Goal: Task Accomplishment & Management: Manage account settings

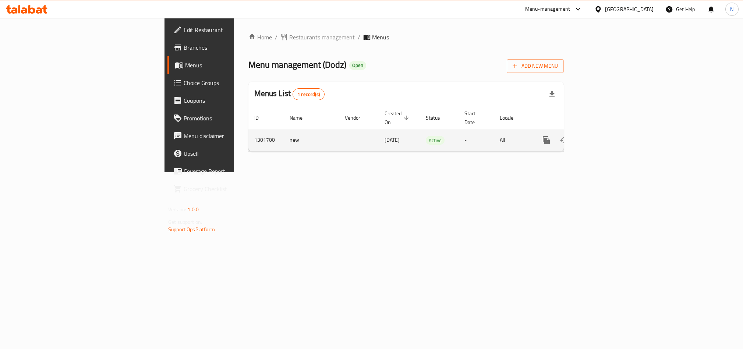
click at [608, 137] on link "enhanced table" at bounding box center [599, 140] width 18 height 18
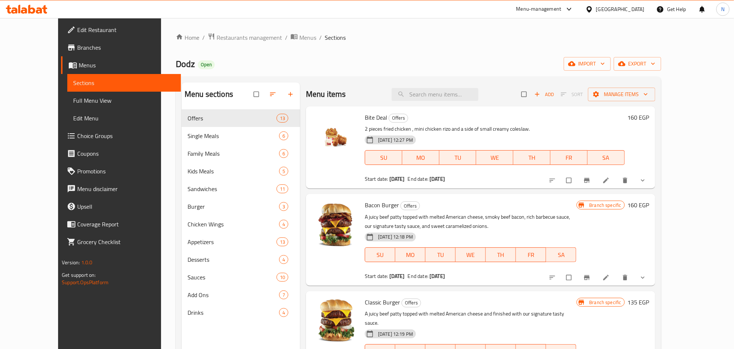
click at [661, 71] on div "Home / Restaurants management / Menus / Sections Dodz Open import export Menu s…" at bounding box center [418, 235] width 485 height 404
click at [655, 68] on span "export" at bounding box center [638, 63] width 36 height 9
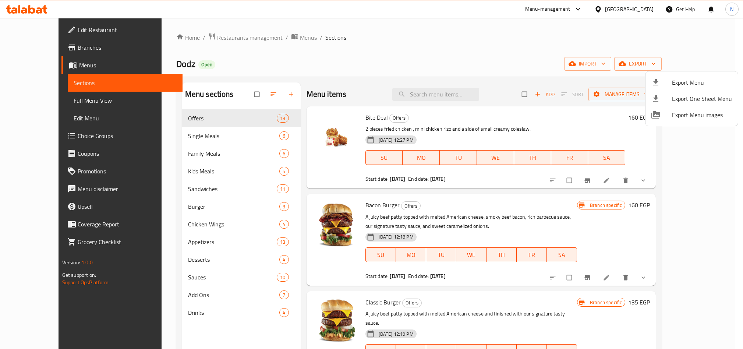
click at [668, 82] on div at bounding box center [661, 82] width 21 height 9
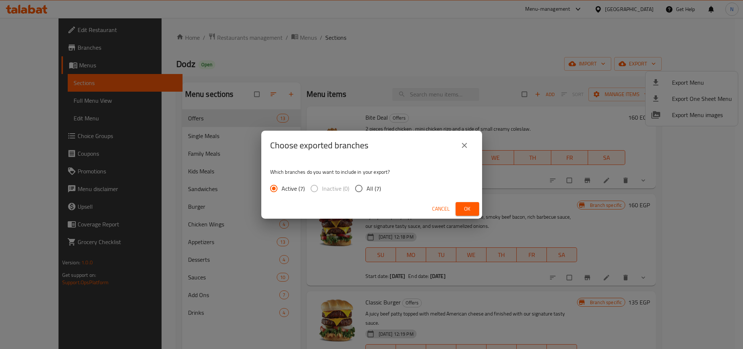
click at [358, 187] on input "All (7)" at bounding box center [358, 188] width 15 height 15
radio input "true"
click at [471, 207] on span "Ok" at bounding box center [467, 208] width 12 height 9
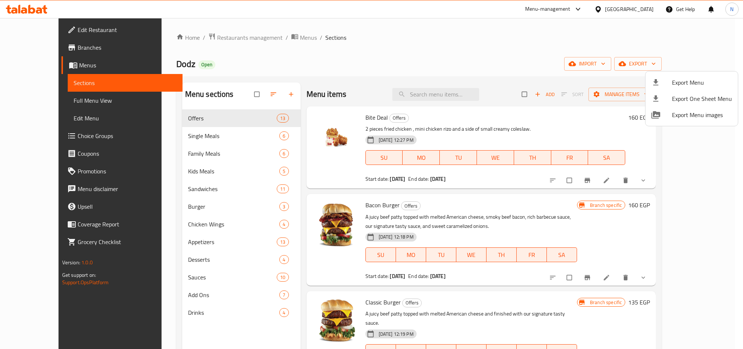
click at [471, 99] on div at bounding box center [371, 174] width 743 height 349
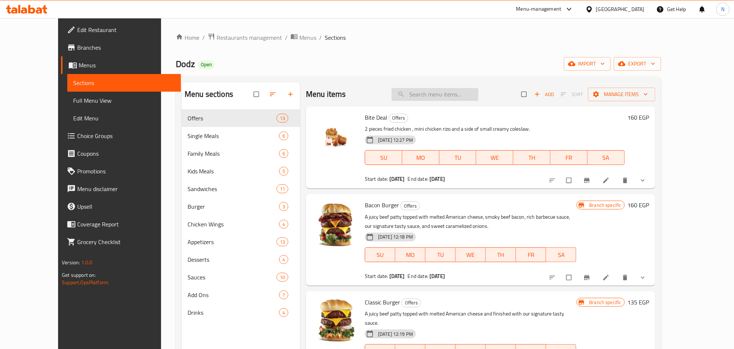
click at [470, 96] on input "search" at bounding box center [435, 94] width 87 height 13
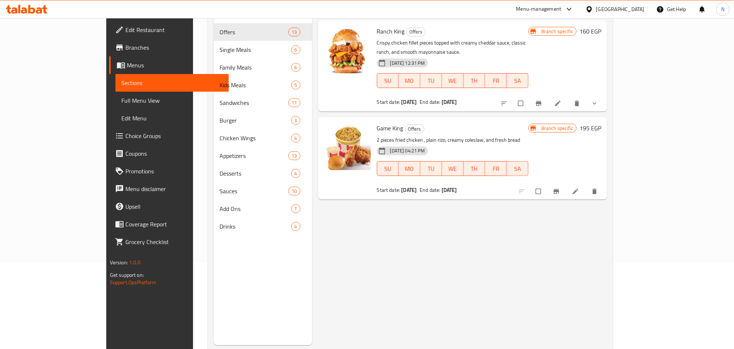
scroll to position [103, 0]
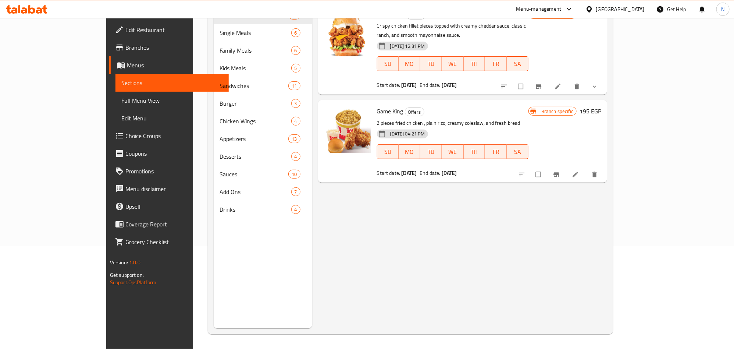
type input "كينج"
click at [579, 171] on icon at bounding box center [575, 174] width 7 height 7
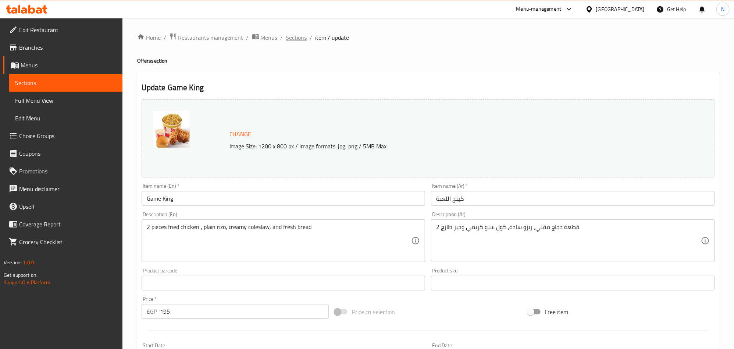
click at [298, 40] on span "Sections" at bounding box center [296, 37] width 21 height 9
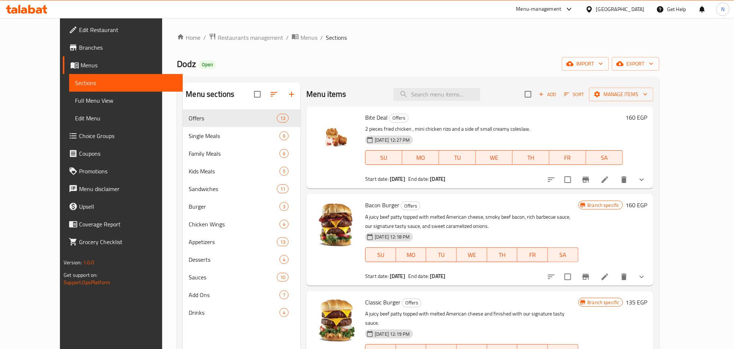
click at [444, 86] on div "Menu items Add Sort Manage items" at bounding box center [479, 94] width 347 height 24
click at [448, 93] on input "search" at bounding box center [437, 94] width 87 height 13
paste input "كلاسيك برجر"
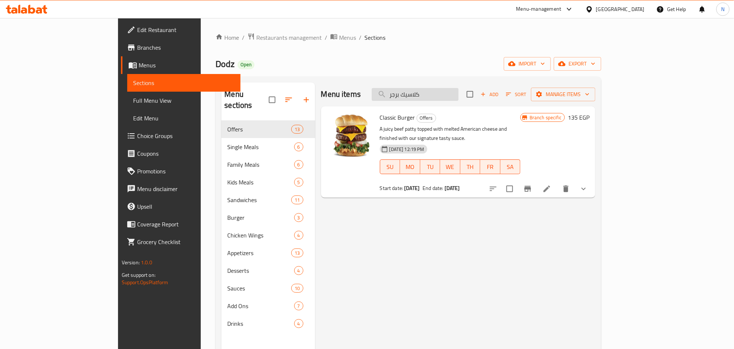
click at [459, 94] on input "كلاسيك برجر" at bounding box center [415, 94] width 87 height 13
paste input "بيكون"
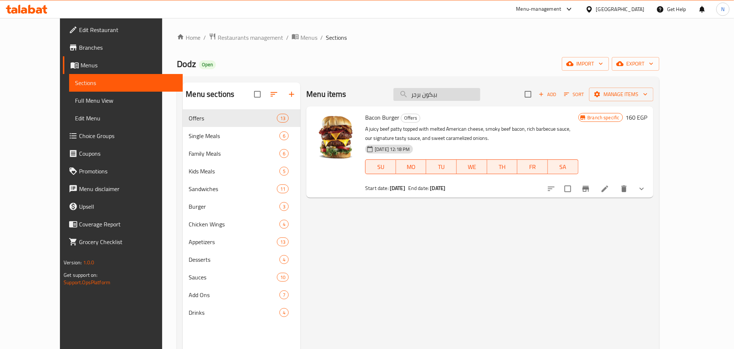
click at [467, 90] on input "بيكون برجر" at bounding box center [437, 94] width 87 height 13
click at [467, 91] on input "بيكون برجر" at bounding box center [437, 94] width 87 height 13
paste input "فاير"
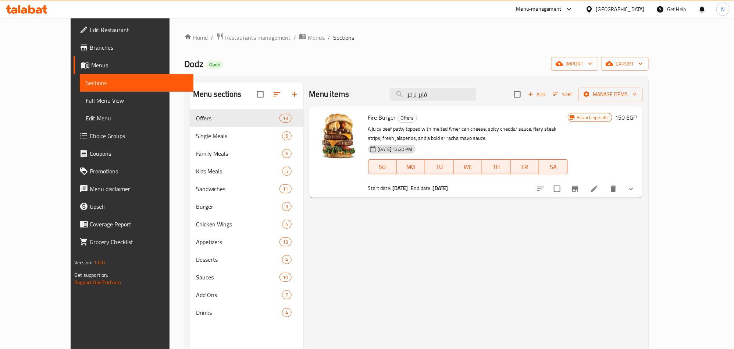
click at [458, 102] on div "Menu items فاير برجر Add Sort Manage items" at bounding box center [476, 94] width 334 height 24
click at [459, 98] on input "فاير برجر" at bounding box center [432, 94] width 87 height 13
click at [459, 99] on input "فاير برجر" at bounding box center [432, 94] width 87 height 13
paste input "Roller Crispy chicken"
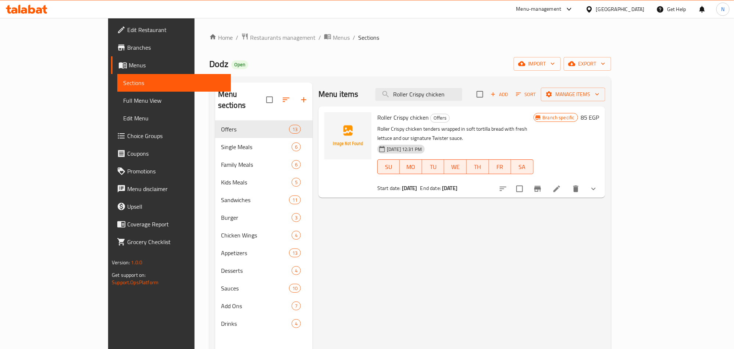
type input "Roller Crispy chicken"
click at [567, 183] on li at bounding box center [557, 188] width 21 height 13
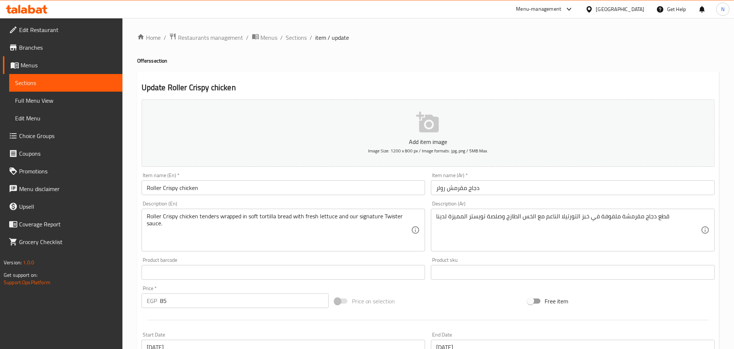
click at [244, 181] on input "Roller Crispy chicken" at bounding box center [284, 187] width 284 height 15
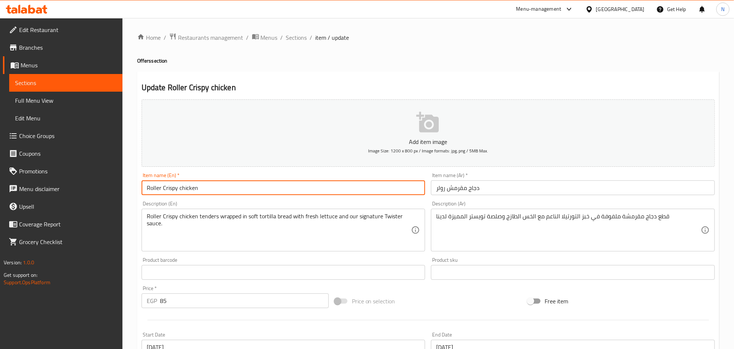
click at [244, 181] on input "Roller Crispy chicken" at bounding box center [284, 187] width 284 height 15
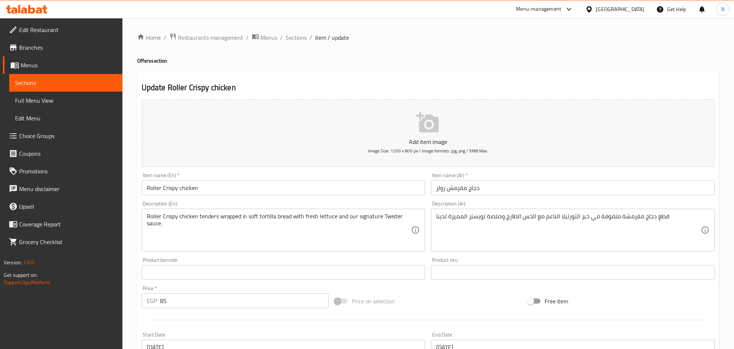
drag, startPoint x: 293, startPoint y: 34, endPoint x: 388, endPoint y: 72, distance: 102.7
click at [293, 35] on span "Sections" at bounding box center [296, 37] width 21 height 9
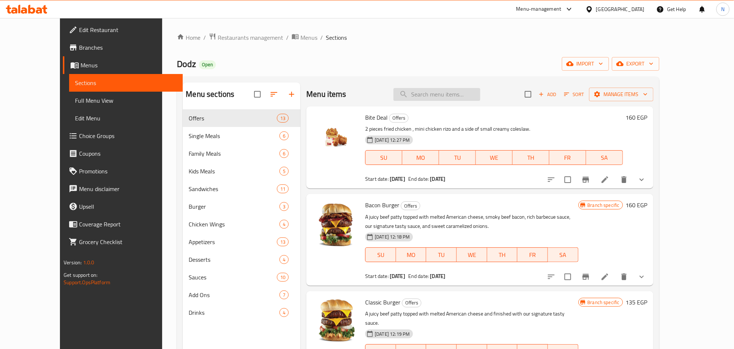
click at [457, 93] on input "search" at bounding box center [437, 94] width 87 height 13
paste input "Roller Crispy chicken"
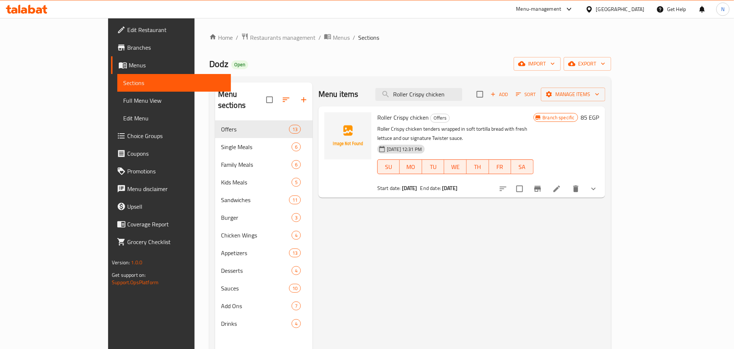
type input "Roller Crispy chicken"
click at [560, 185] on icon at bounding box center [557, 188] width 7 height 7
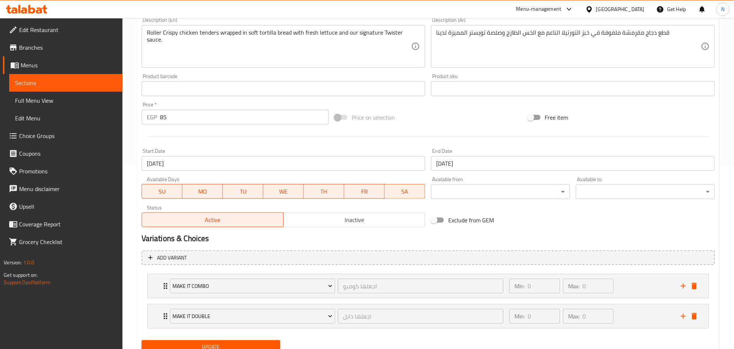
scroll to position [214, 0]
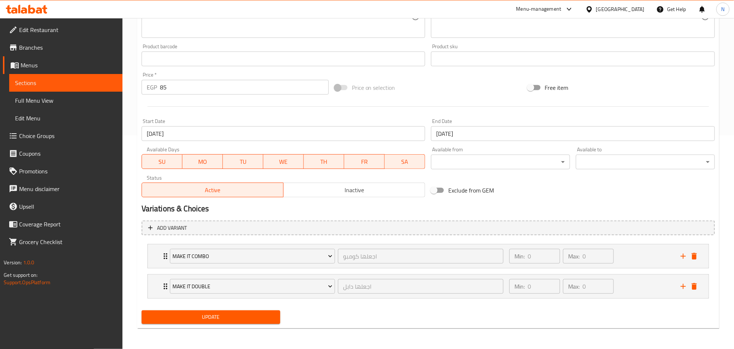
click at [364, 194] on button "Inactive" at bounding box center [354, 189] width 142 height 15
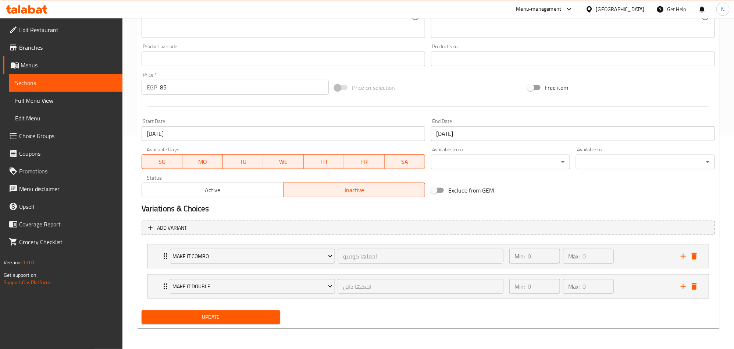
click at [255, 322] on button "Update" at bounding box center [211, 317] width 139 height 14
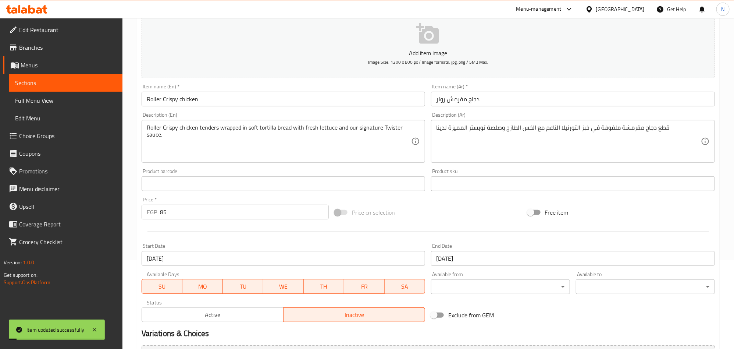
scroll to position [0, 0]
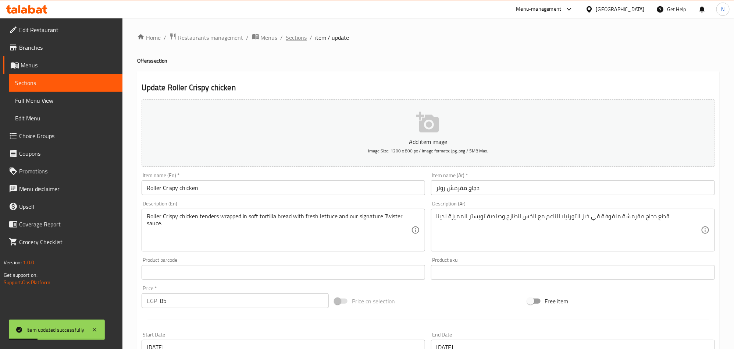
click at [303, 36] on span "Sections" at bounding box center [296, 37] width 21 height 9
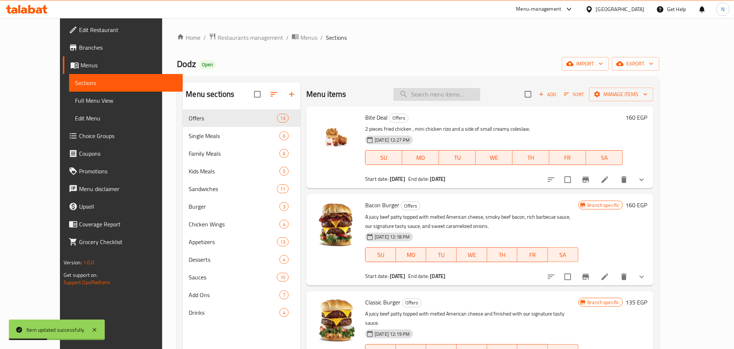
click at [443, 91] on input "search" at bounding box center [437, 94] width 87 height 13
paste input "Roller Crispy chicken"
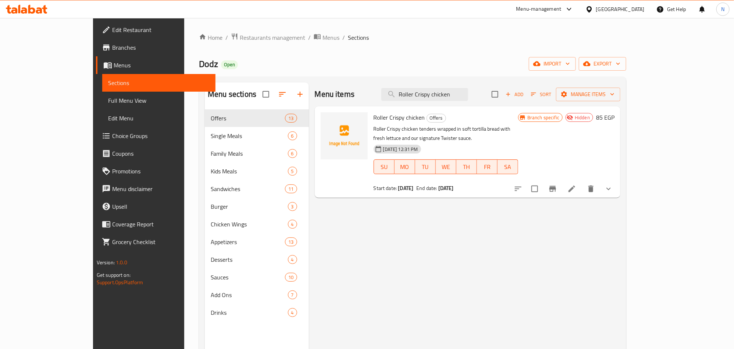
click at [467, 86] on div "Menu items Roller Crispy chicken Add Sort Manage items" at bounding box center [468, 94] width 306 height 24
click at [460, 94] on input "Roller Crispy chicken" at bounding box center [424, 94] width 87 height 13
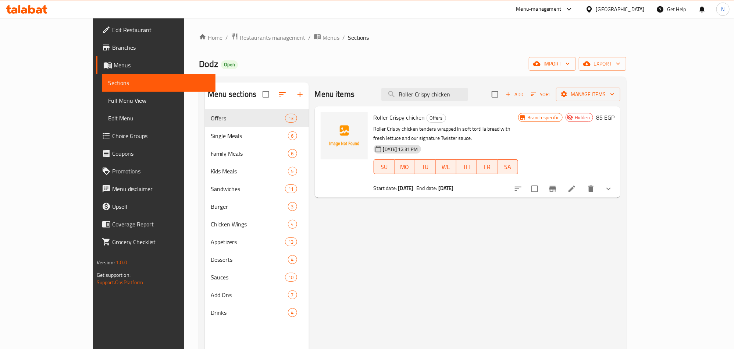
paste input "رولر تندر"
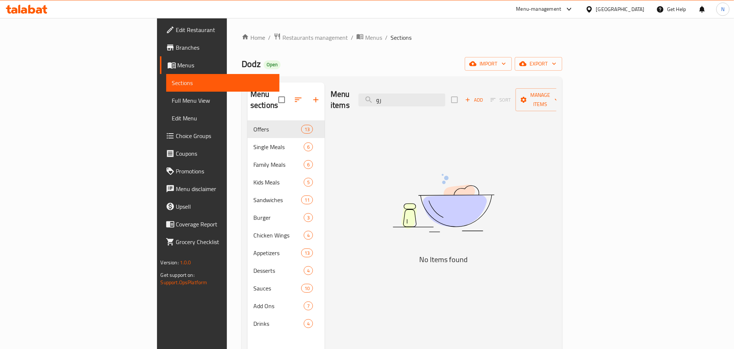
type input "ر"
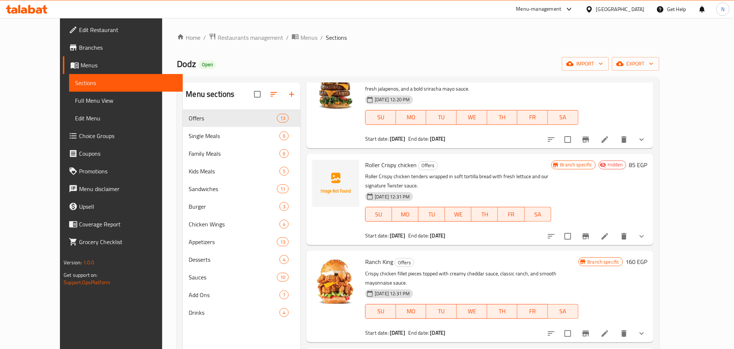
scroll to position [386, 0]
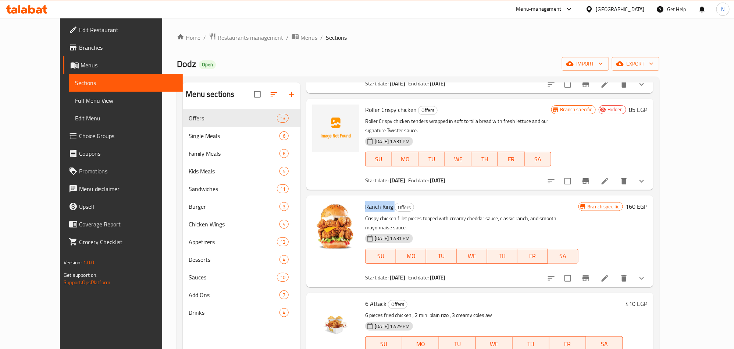
drag, startPoint x: 380, startPoint y: 189, endPoint x: 350, endPoint y: 188, distance: 29.8
click at [365, 201] on h6 "Ranch King Offers" at bounding box center [471, 206] width 213 height 10
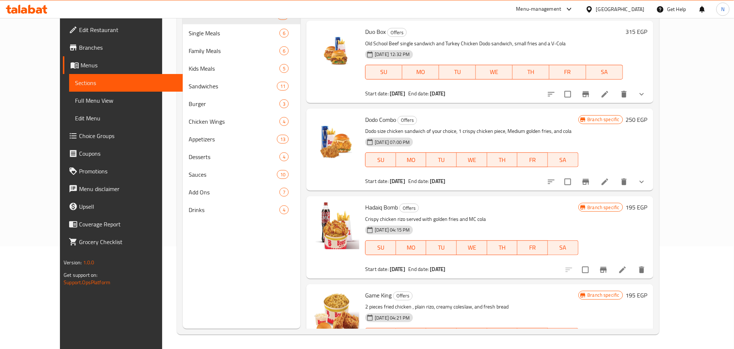
scroll to position [103, 0]
click at [380, 201] on span "Hadaiq Bomb" at bounding box center [381, 206] width 33 height 11
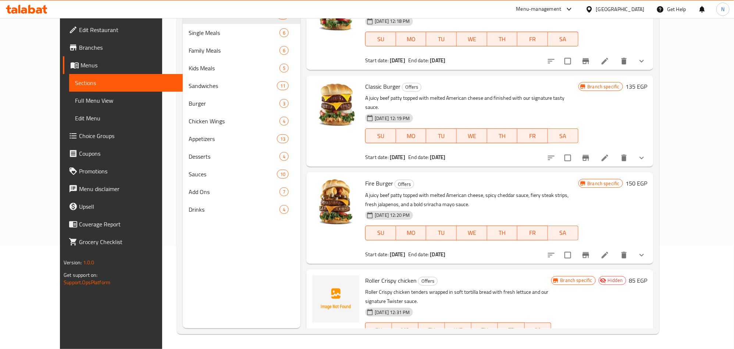
scroll to position [221, 0]
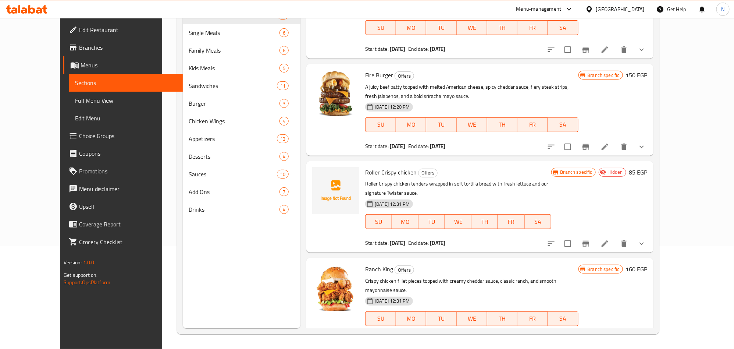
click at [378, 167] on span "Roller Crispy chicken" at bounding box center [390, 172] width 51 height 11
copy h6 "Roller Crispy chicken"
